Goal: Information Seeking & Learning: Learn about a topic

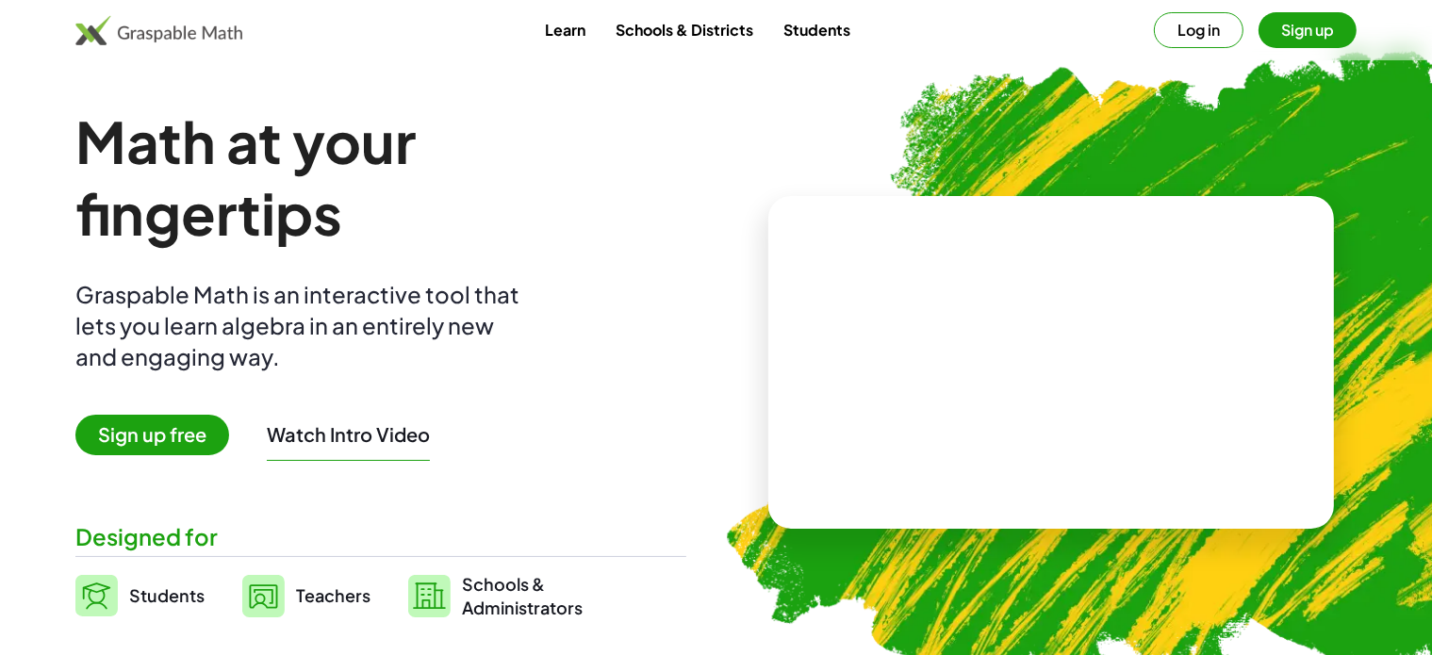
click at [1204, 32] on button "Log in" at bounding box center [1199, 30] width 90 height 36
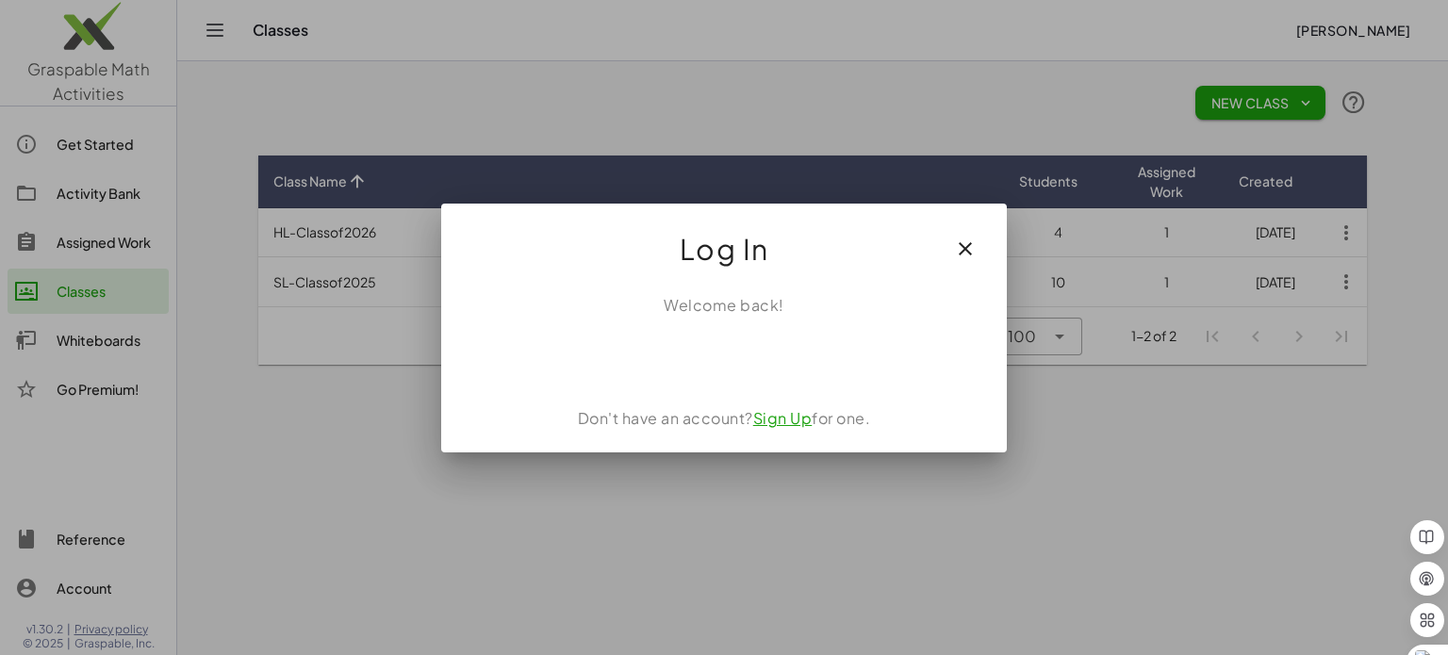
click at [957, 244] on icon "button" at bounding box center [965, 249] width 23 height 23
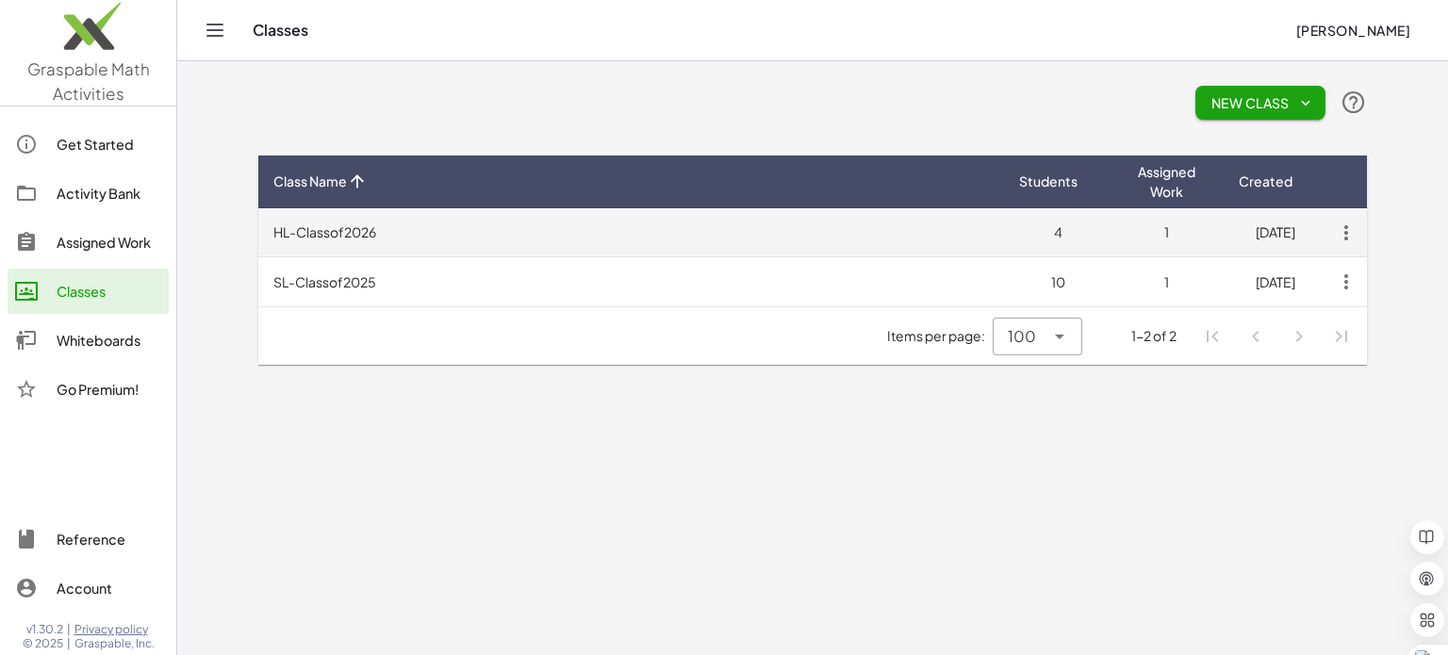
click at [347, 237] on td "HL-Classof2026" at bounding box center [631, 232] width 746 height 49
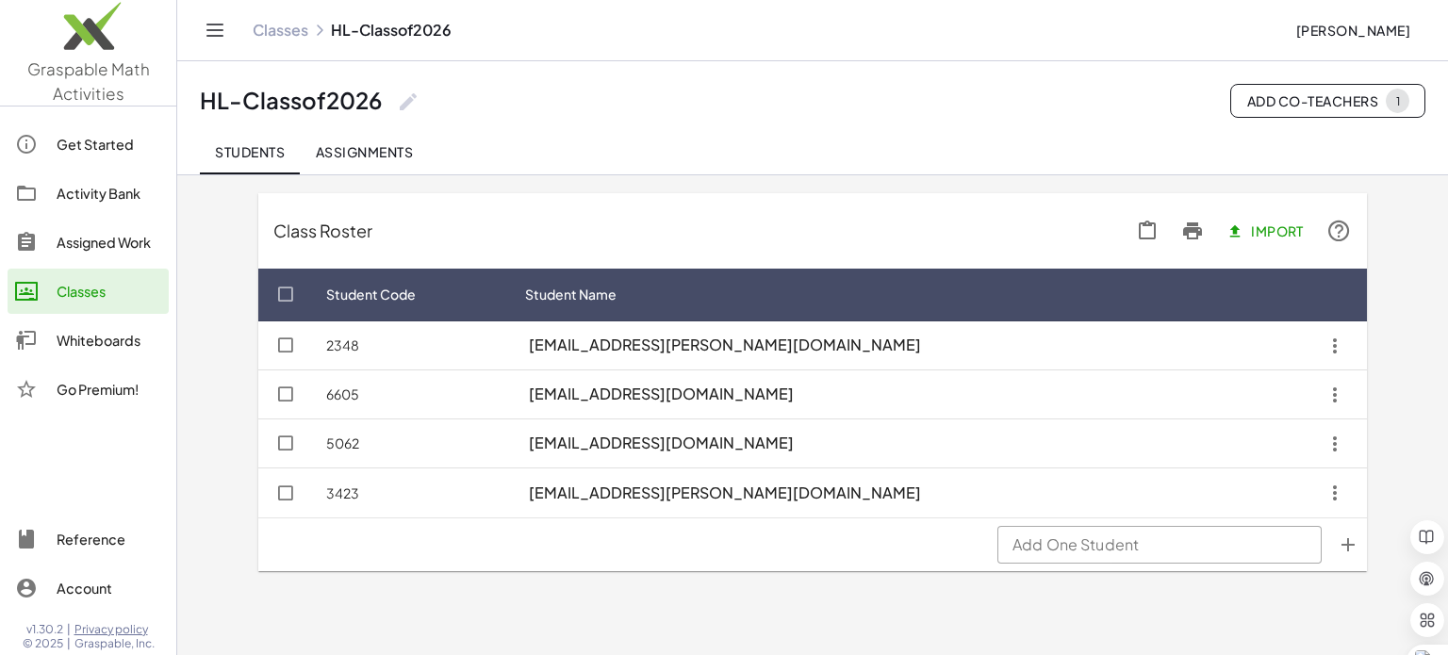
click at [390, 154] on span "Assignments" at bounding box center [364, 151] width 98 height 17
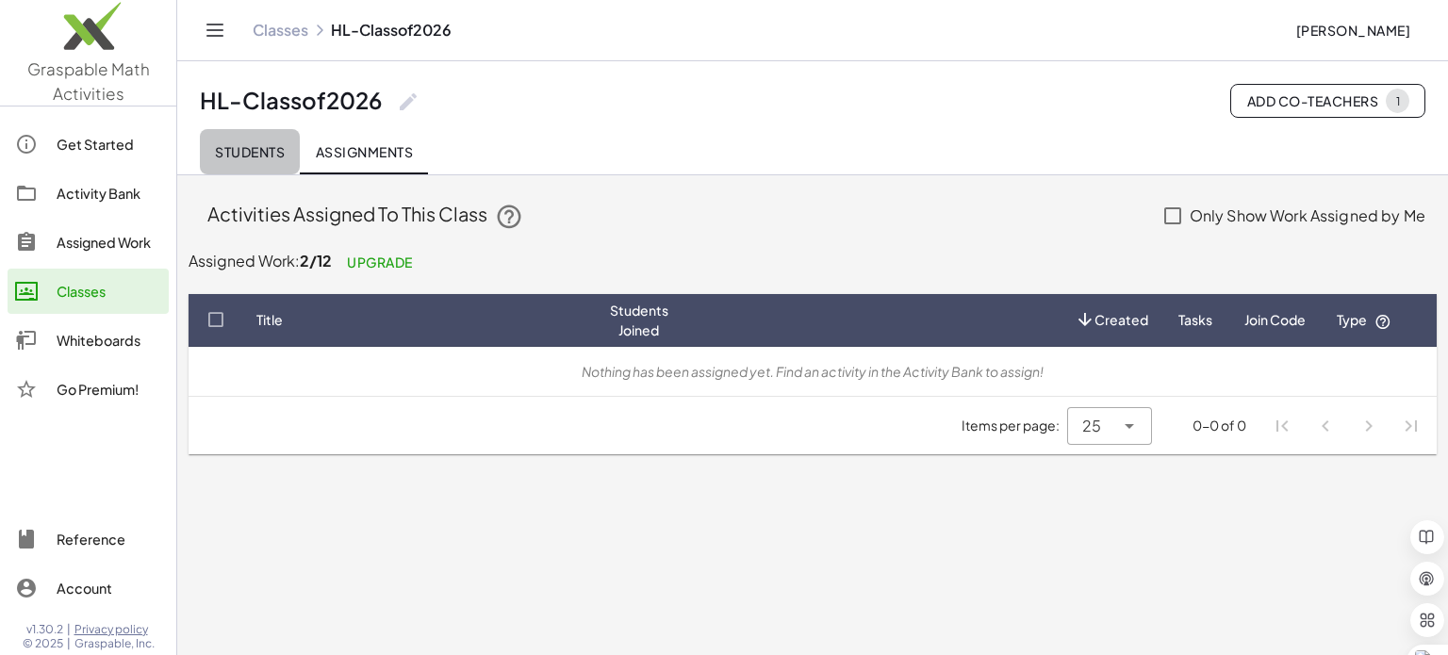
click at [250, 151] on span "Students" at bounding box center [250, 151] width 70 height 17
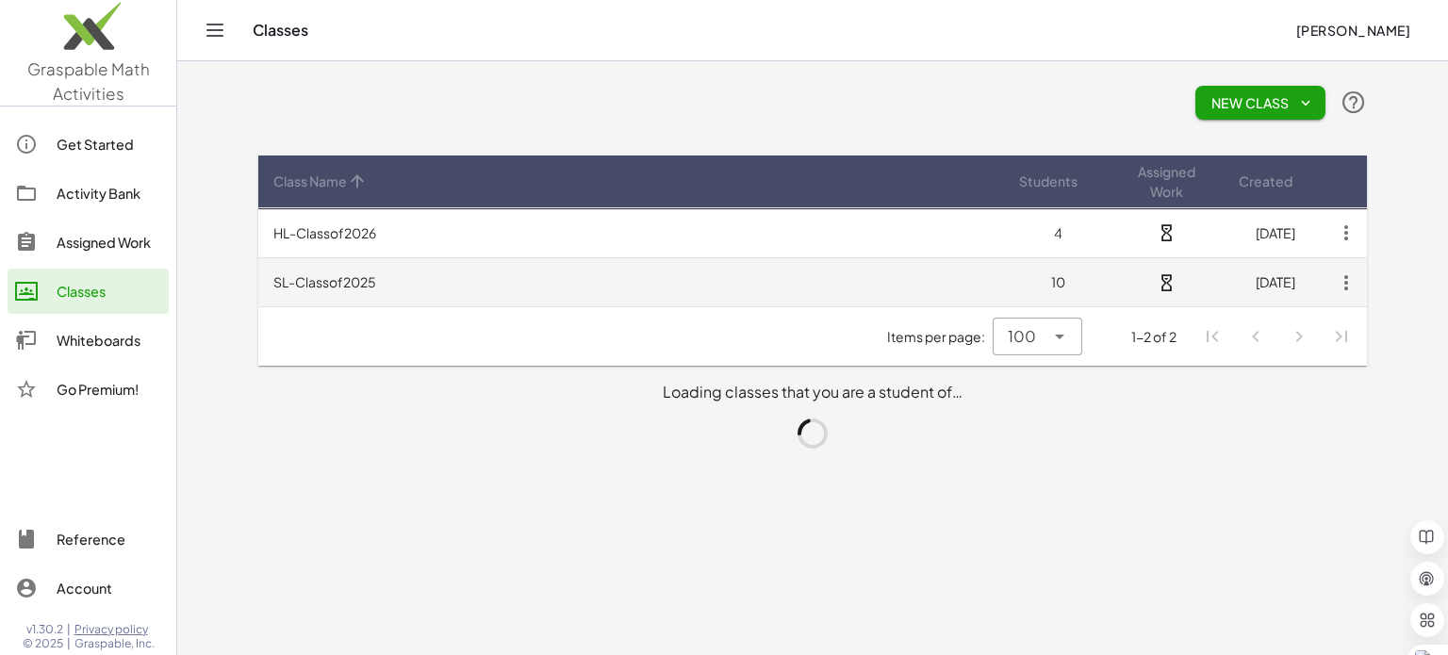
click at [321, 278] on td "SL-Classof2025" at bounding box center [631, 281] width 746 height 49
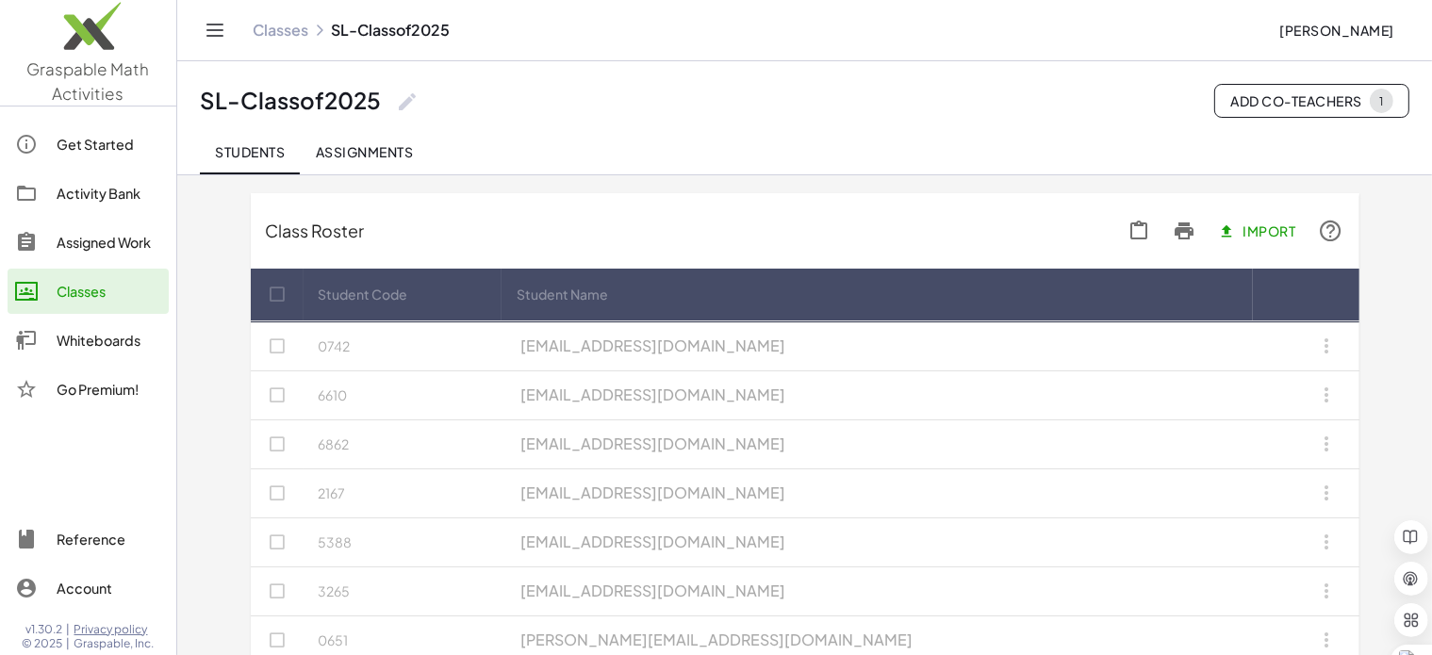
click at [353, 147] on span "Assignments" at bounding box center [364, 151] width 98 height 17
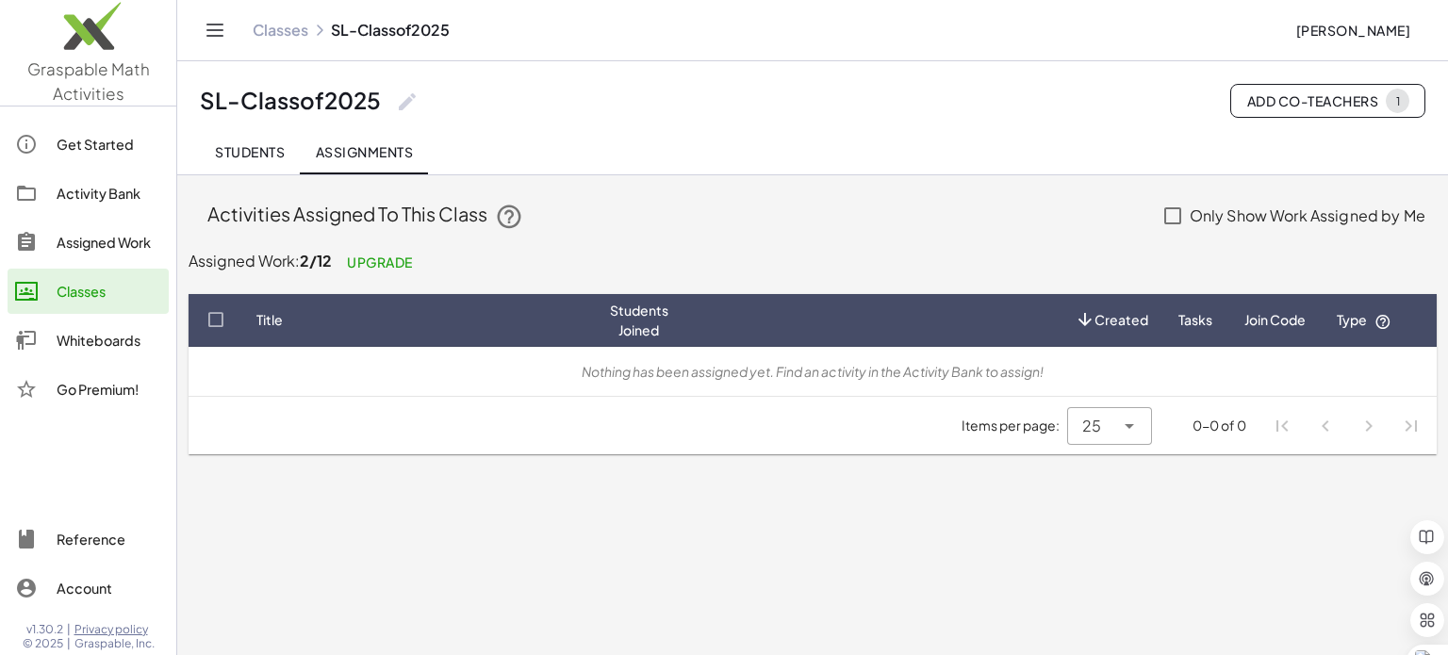
click at [91, 189] on div "Activity Bank" at bounding box center [109, 193] width 105 height 23
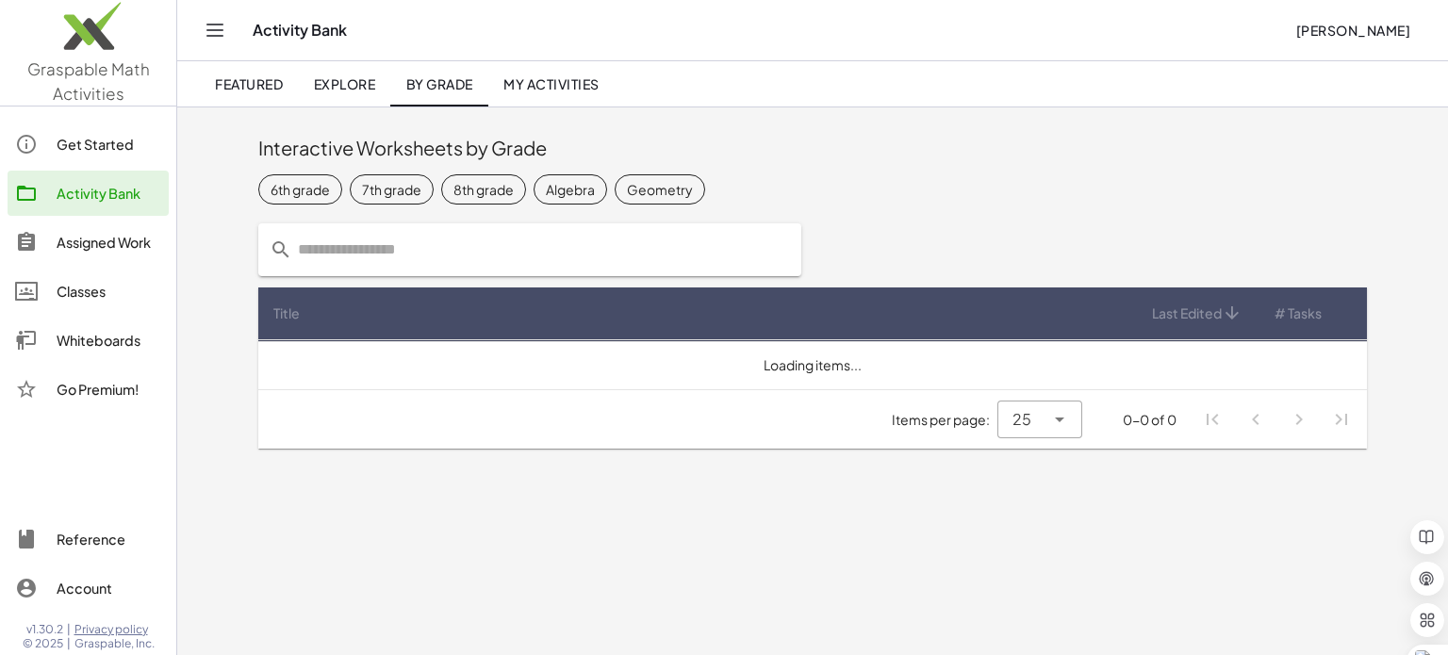
click at [370, 259] on input "text" at bounding box center [541, 249] width 498 height 53
type input "*********"
drag, startPoint x: 348, startPoint y: 247, endPoint x: 190, endPoint y: 213, distance: 161.1
click at [186, 210] on div "Interactive Worksheets by Grade 6th grade 7th grade 8th grade Algebra Geometry …" at bounding box center [812, 284] width 1271 height 354
click at [368, 86] on span "Explore" at bounding box center [344, 83] width 62 height 17
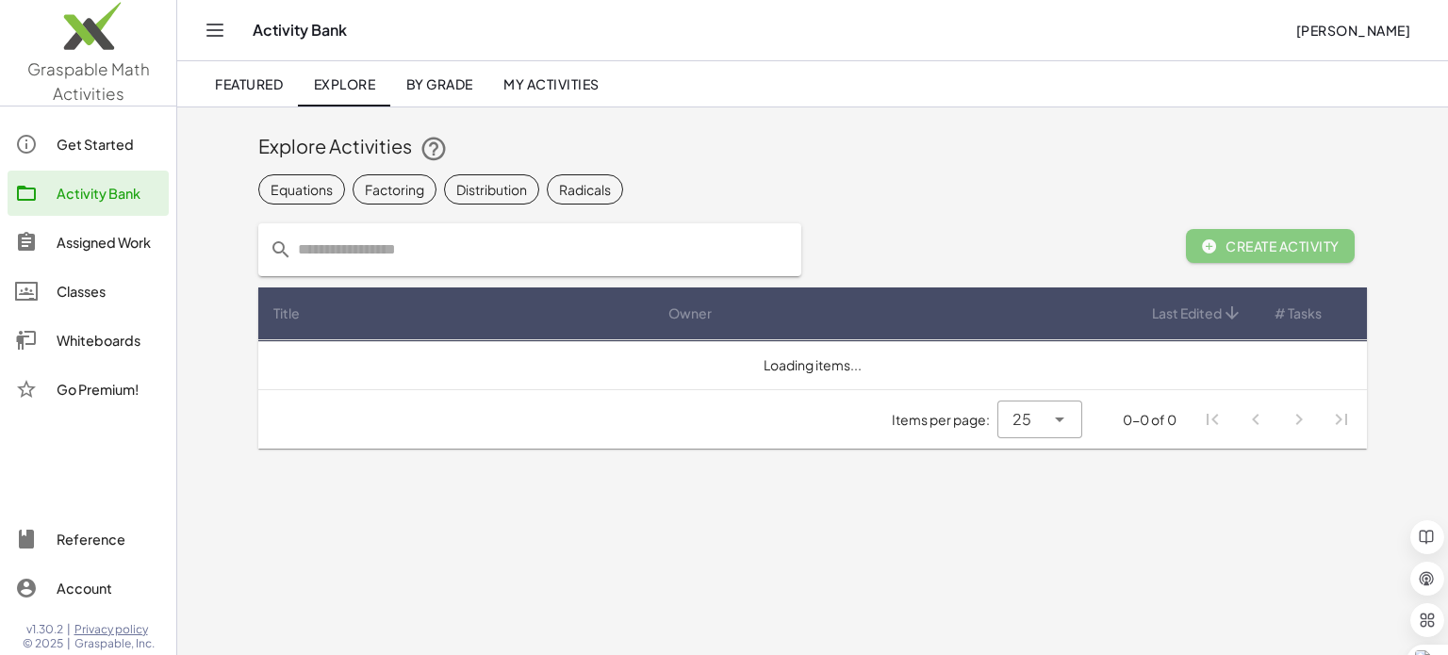
click at [370, 243] on input "text" at bounding box center [541, 249] width 498 height 53
paste input "*********"
type input "*********"
click at [554, 74] on link "My Activities" at bounding box center [551, 83] width 126 height 45
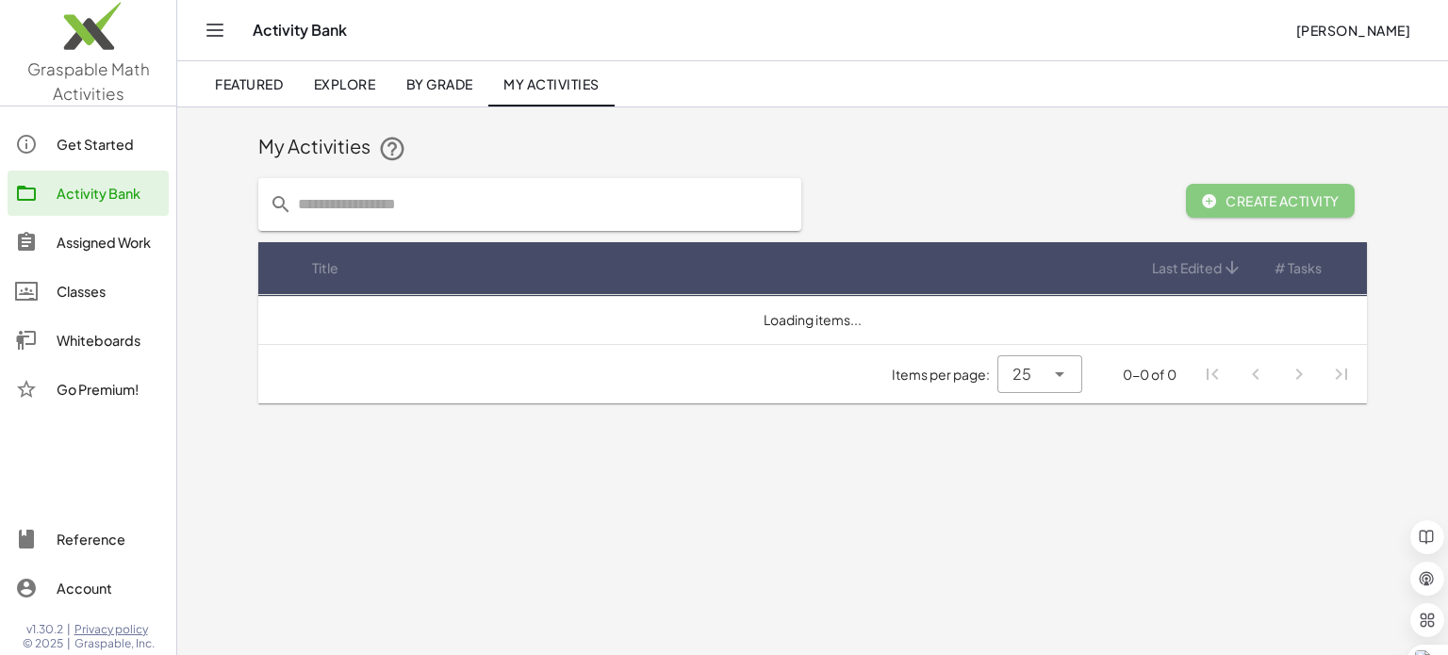
click at [434, 82] on span "By Grade" at bounding box center [438, 83] width 67 height 17
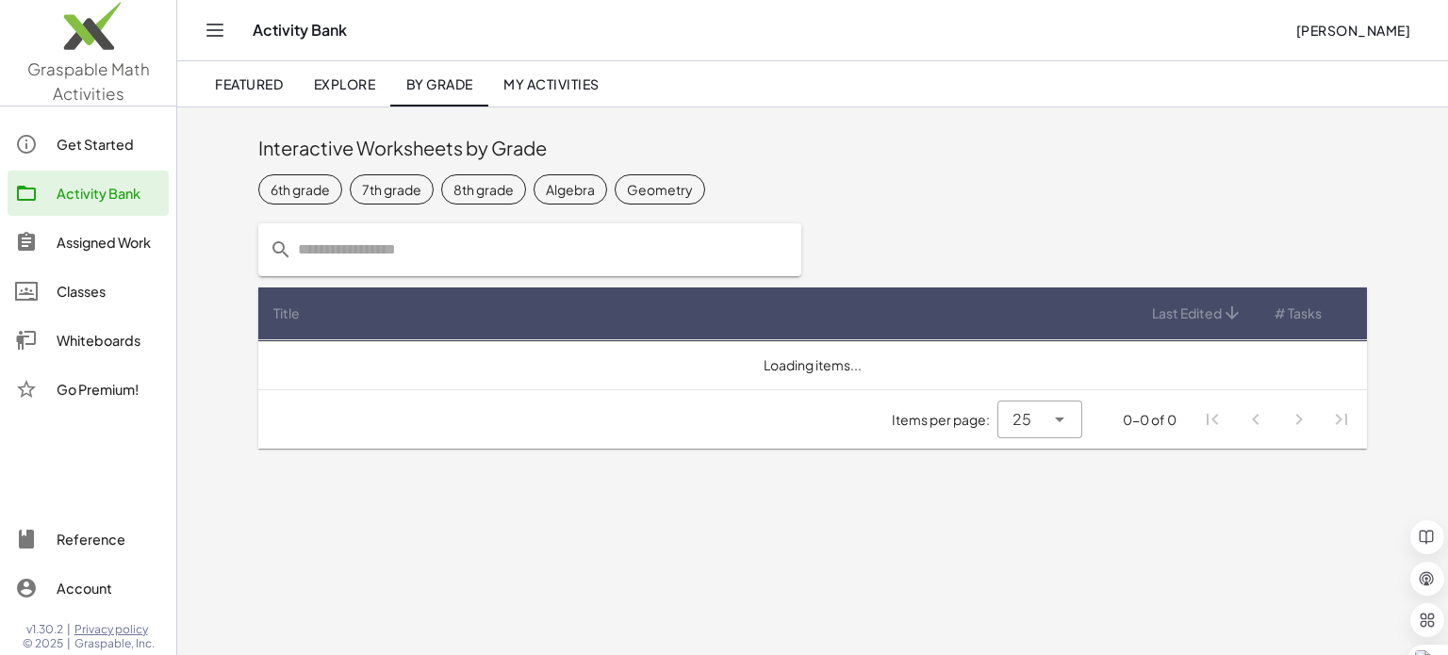
click at [272, 88] on span "Featured" at bounding box center [249, 83] width 68 height 17
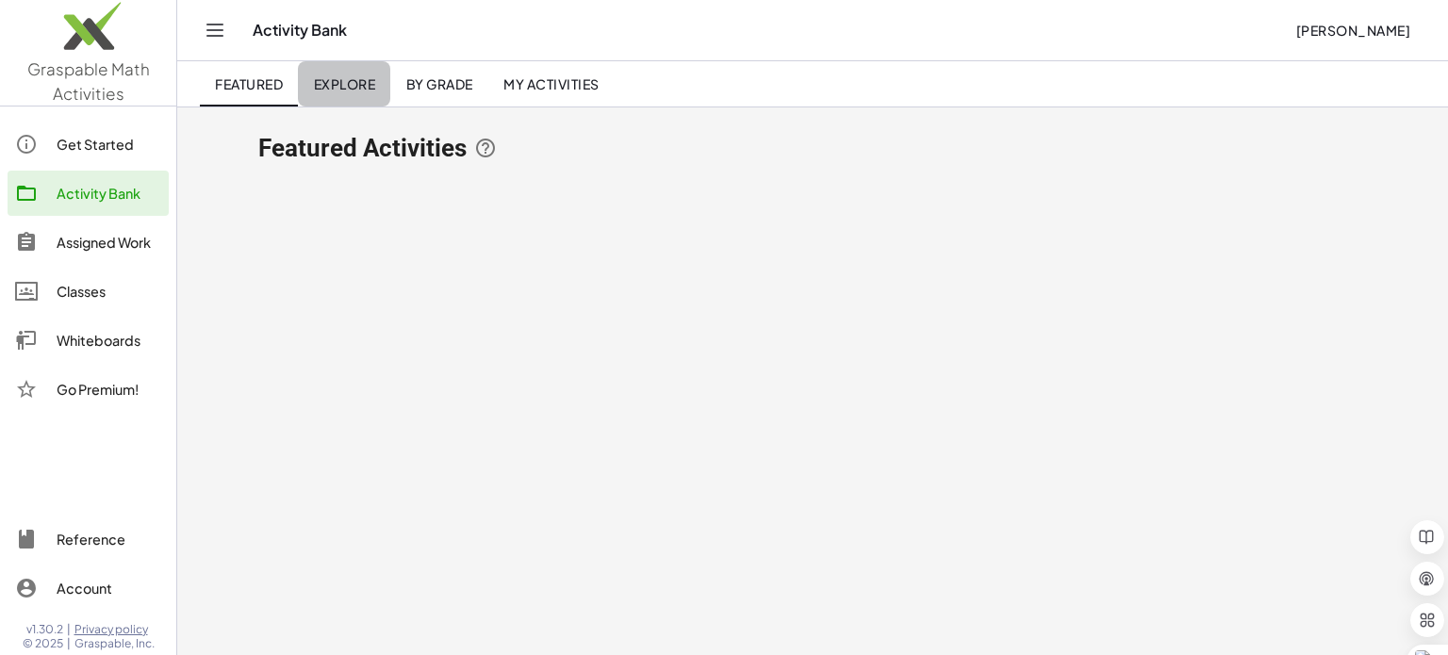
click at [361, 88] on span "Explore" at bounding box center [344, 83] width 62 height 17
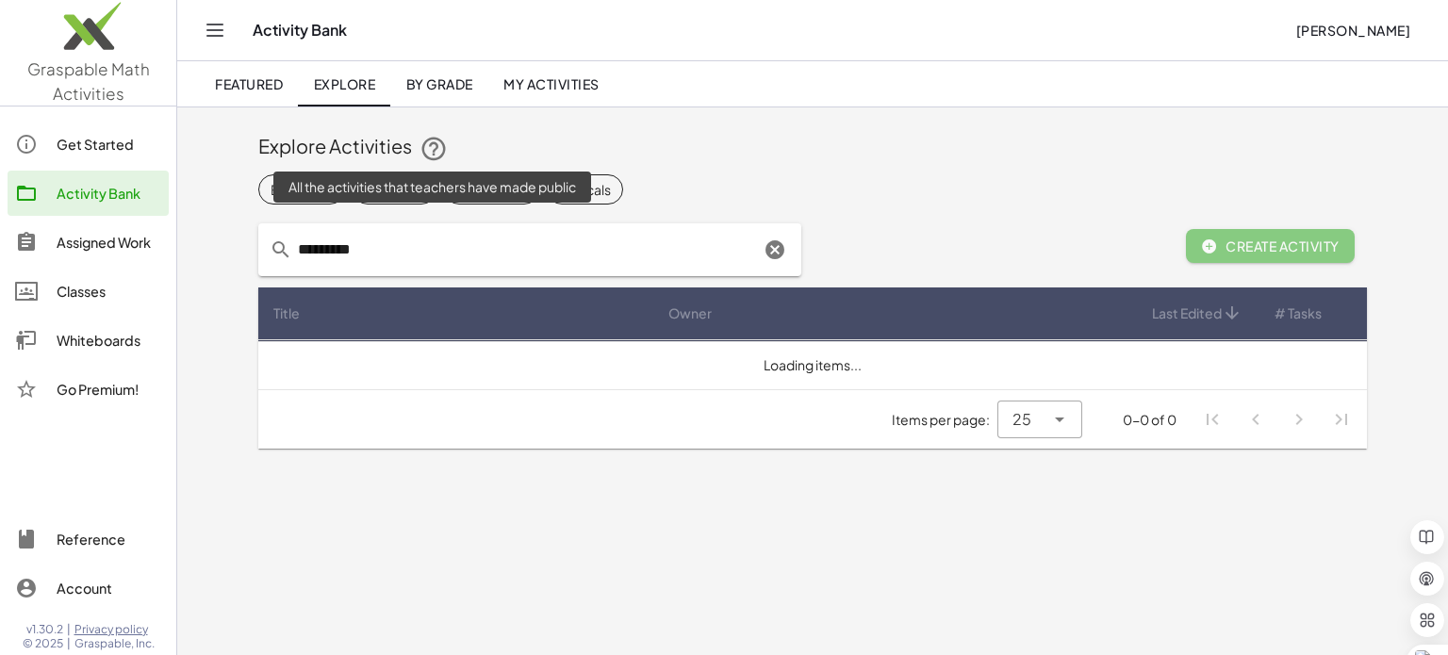
click at [437, 148] on icon at bounding box center [434, 149] width 28 height 28
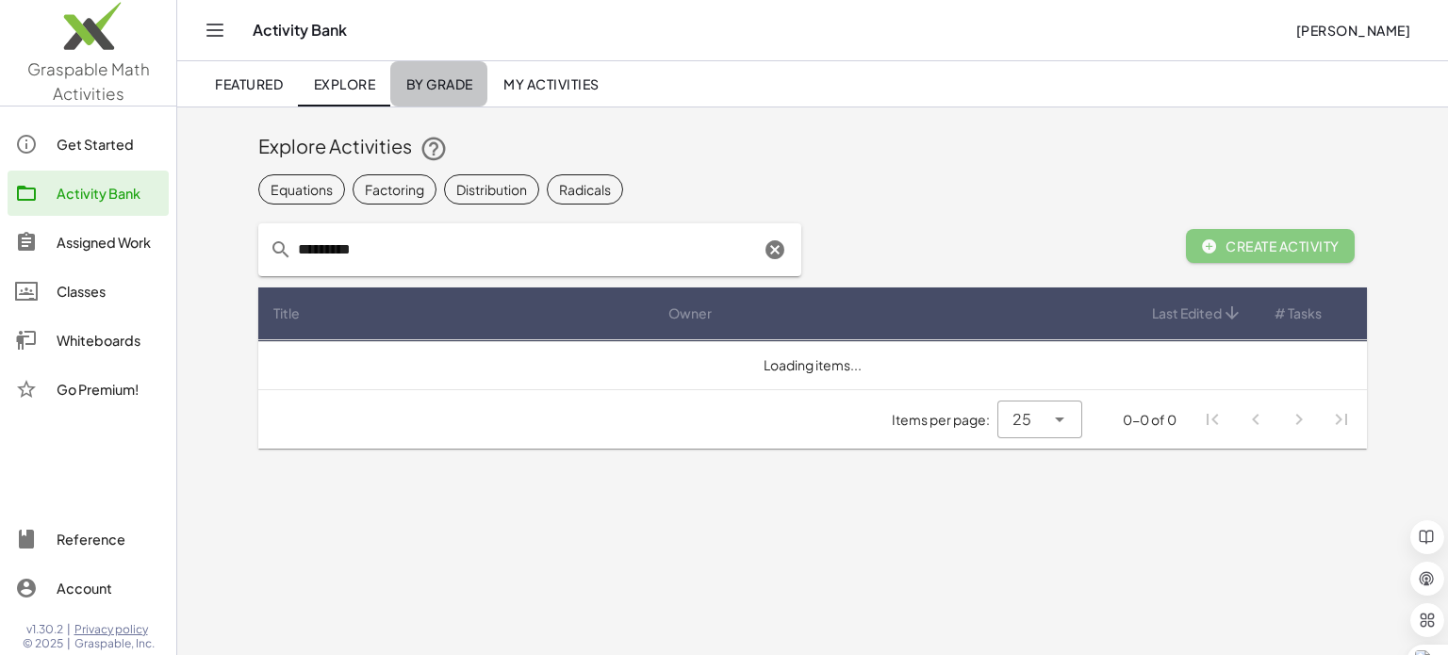
click at [455, 86] on span "By Grade" at bounding box center [438, 83] width 67 height 17
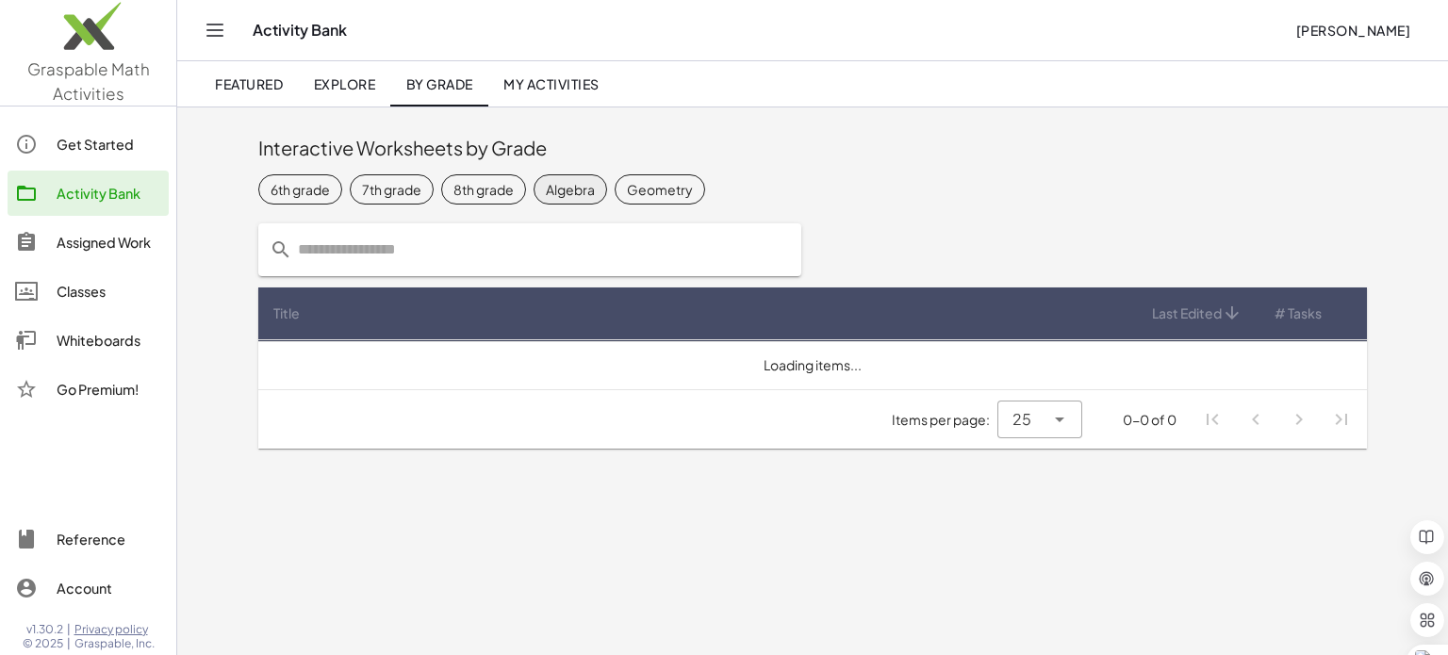
click at [585, 188] on div "Algebra" at bounding box center [570, 189] width 49 height 20
